Goal: Information Seeking & Learning: Learn about a topic

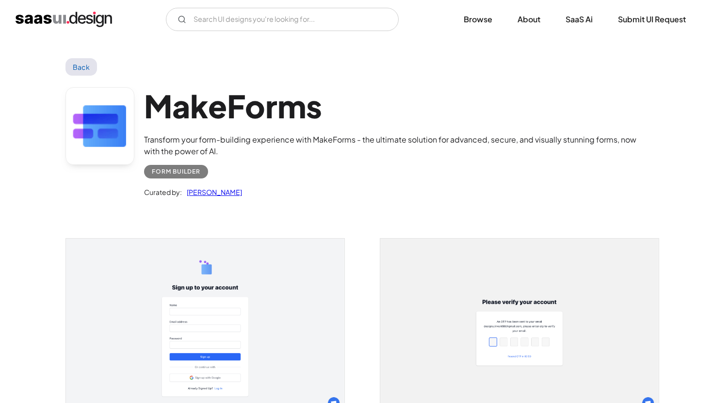
click at [84, 66] on link "Back" at bounding box center [82, 66] width 32 height 17
click at [86, 19] on img "home" at bounding box center [64, 20] width 97 height 16
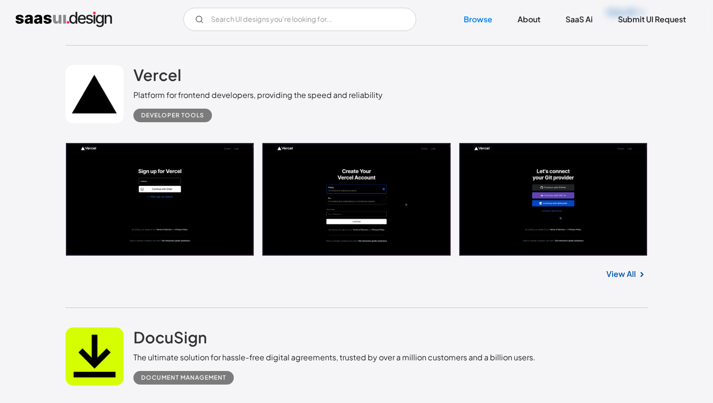
scroll to position [1080, 0]
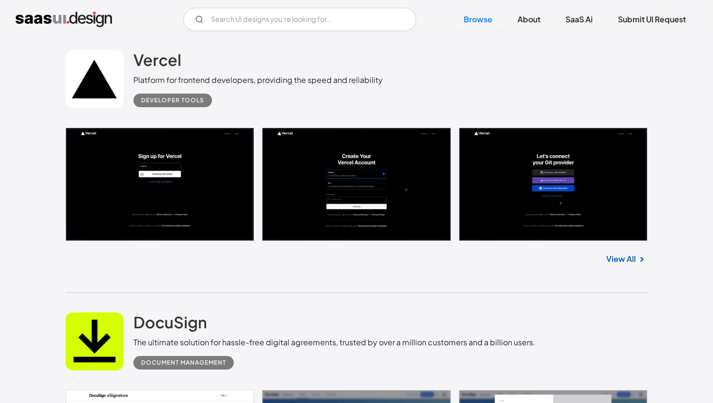
click at [206, 196] on link at bounding box center [357, 185] width 582 height 114
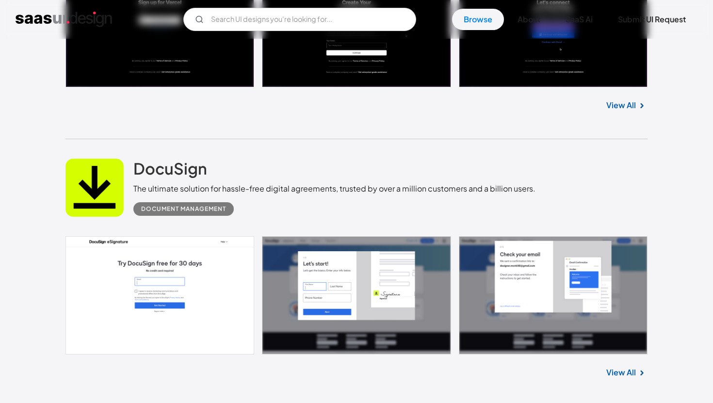
scroll to position [1289, 0]
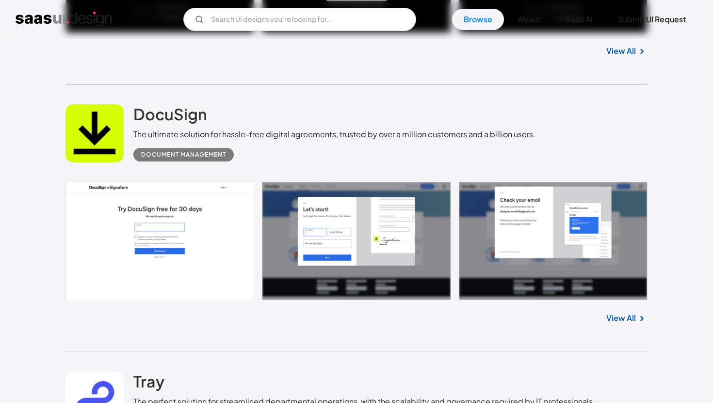
click at [170, 249] on link at bounding box center [357, 241] width 582 height 118
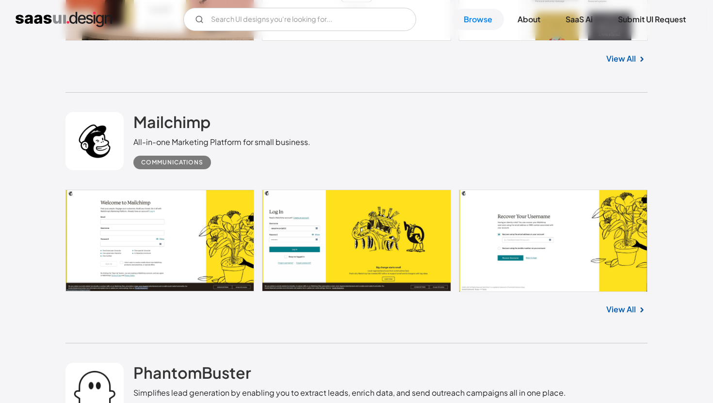
scroll to position [2092, 0]
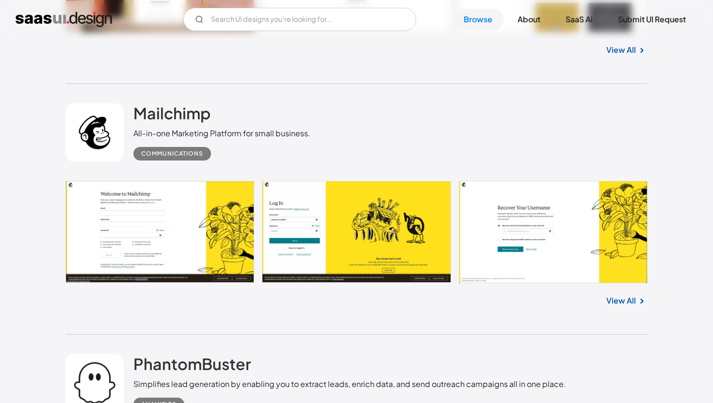
click at [335, 249] on link at bounding box center [357, 232] width 582 height 102
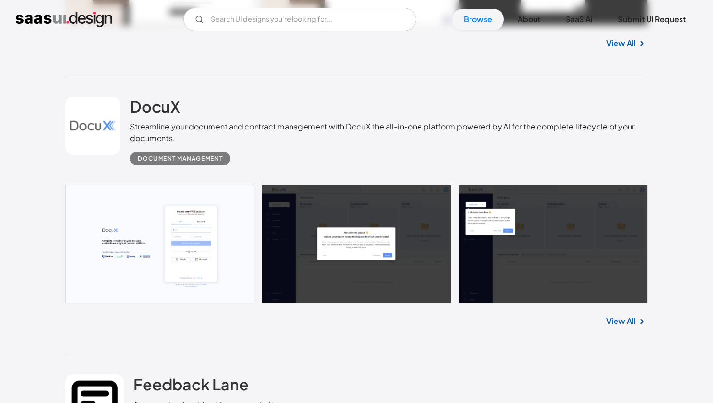
scroll to position [3122, 0]
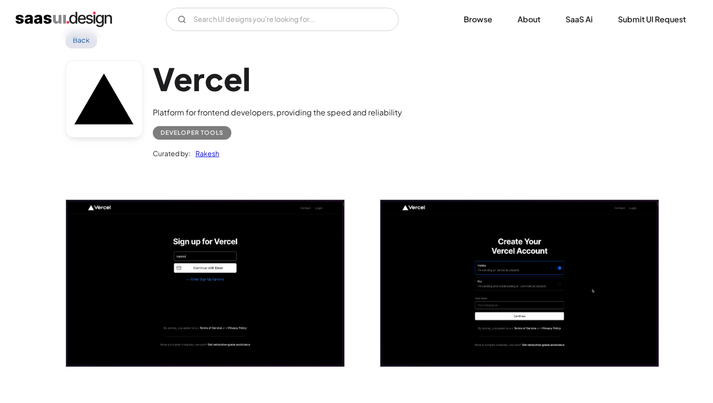
scroll to position [38, 0]
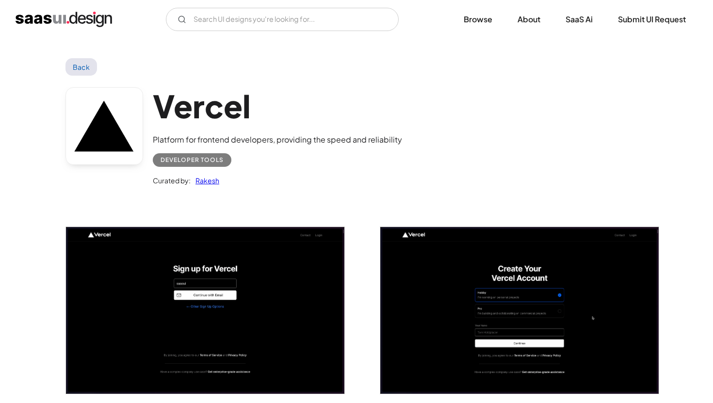
click at [180, 319] on img "open lightbox" at bounding box center [205, 310] width 279 height 167
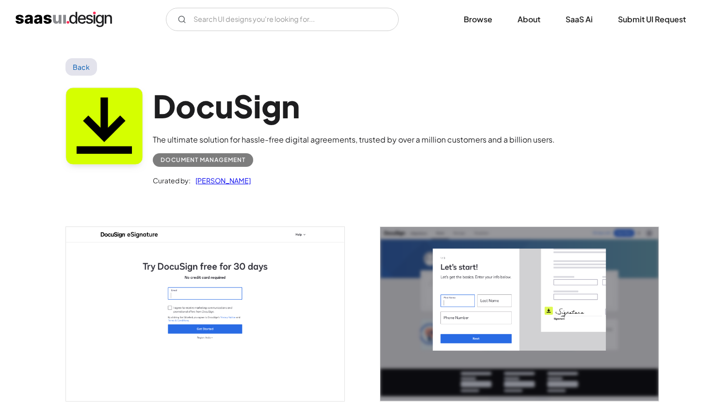
click at [239, 310] on img "open lightbox" at bounding box center [205, 314] width 279 height 174
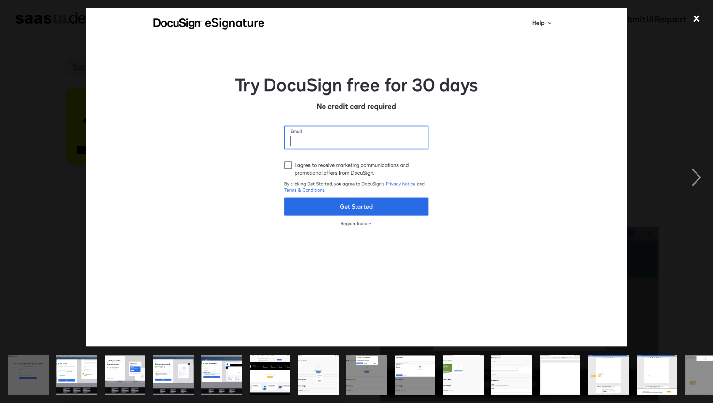
click at [696, 17] on div "close lightbox" at bounding box center [696, 18] width 33 height 21
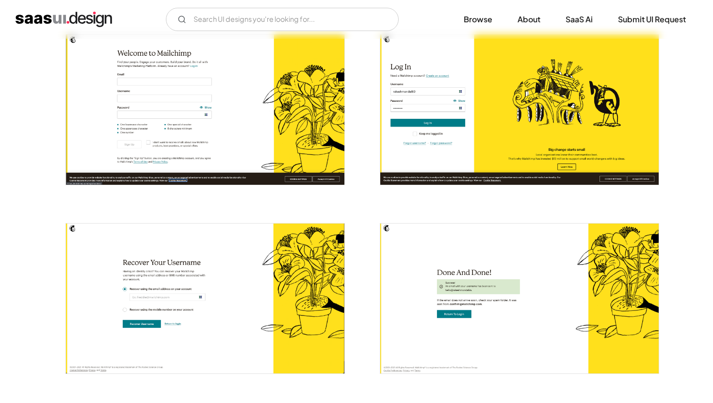
scroll to position [199, 0]
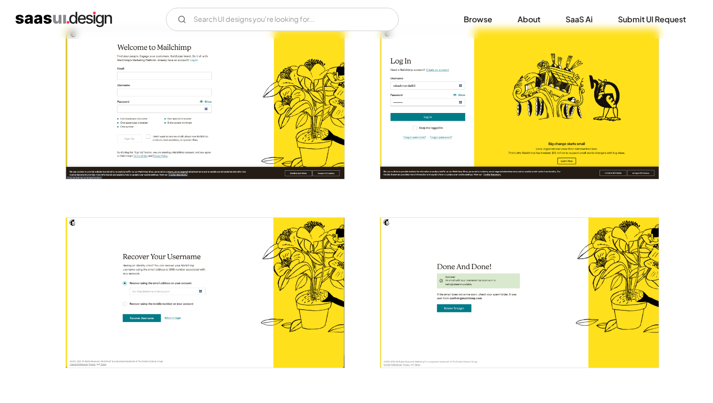
click at [253, 72] on img "open lightbox" at bounding box center [205, 104] width 279 height 150
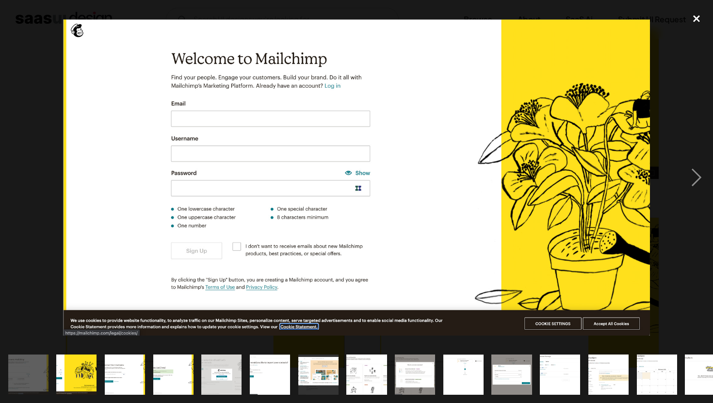
click at [700, 18] on div "close lightbox" at bounding box center [696, 18] width 33 height 21
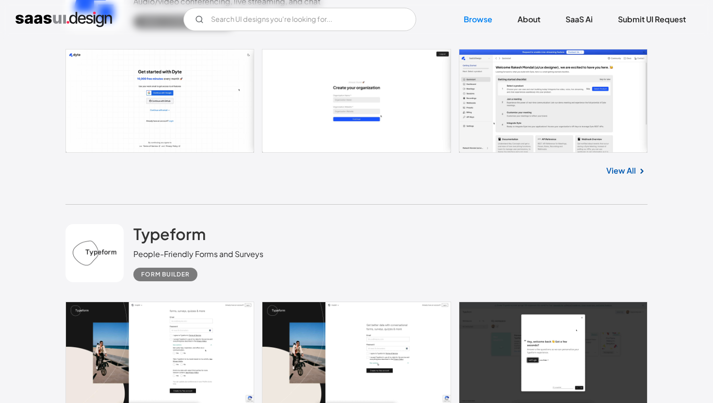
scroll to position [2741, 0]
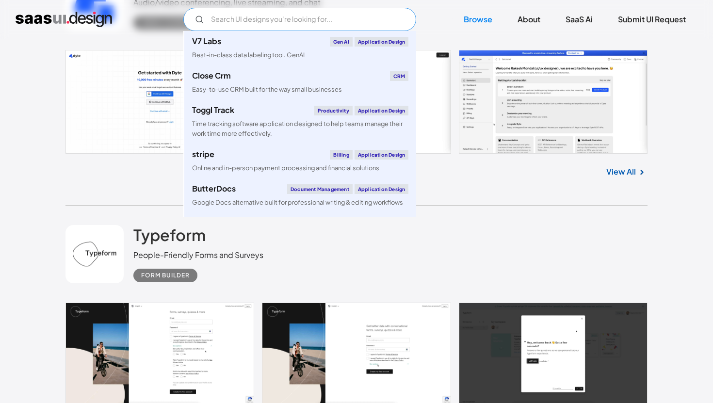
click at [253, 18] on input "Email Form" at bounding box center [299, 19] width 233 height 23
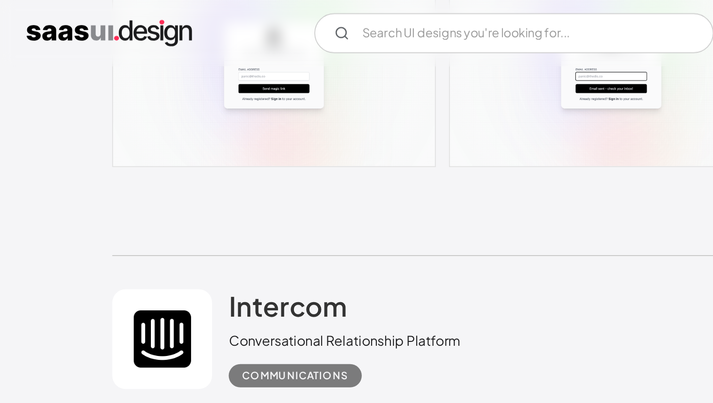
scroll to position [15072, 0]
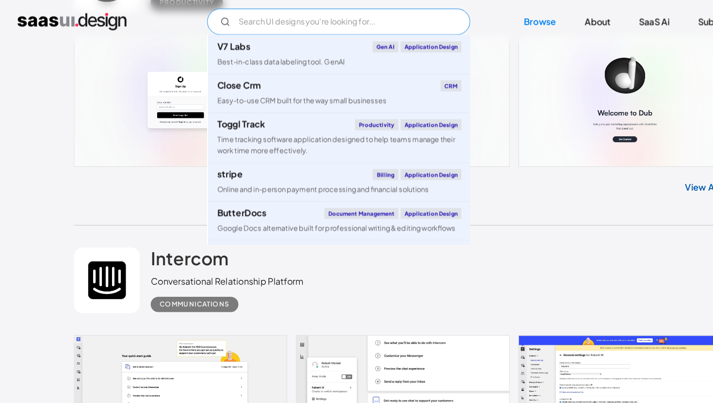
click at [327, 21] on input "Email Form" at bounding box center [299, 19] width 233 height 23
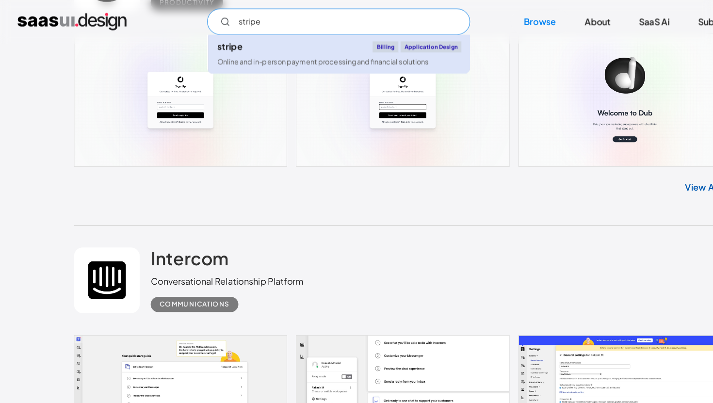
click at [276, 50] on link "stripe Billing Application Design Online and in-person payment processing and f…" at bounding box center [300, 48] width 232 height 34
type input "stripe"
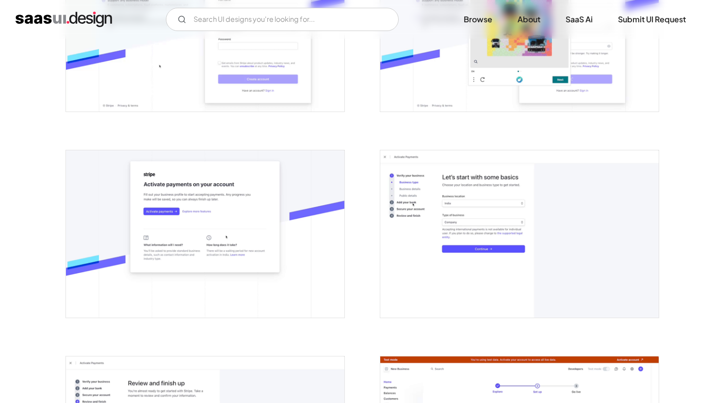
scroll to position [489, 0]
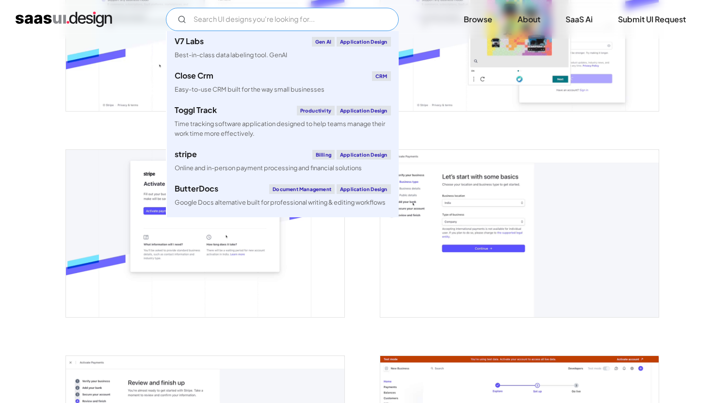
click at [235, 20] on input "Email Form" at bounding box center [282, 19] width 233 height 23
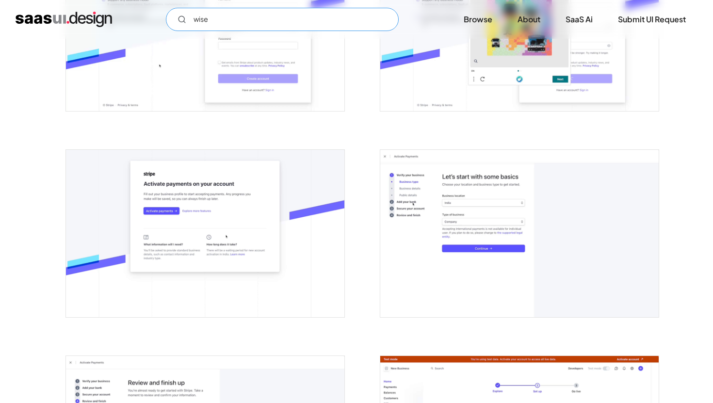
type input "wise"
